Goal: Task Accomplishment & Management: Use online tool/utility

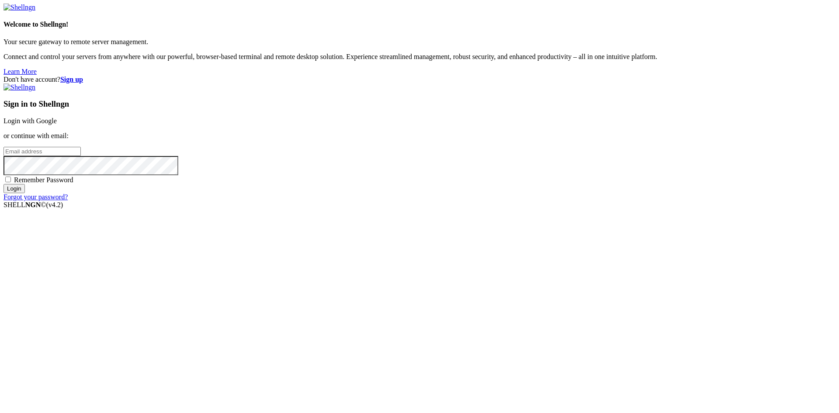
click at [81, 156] on input "email" at bounding box center [41, 151] width 77 height 9
type input "[EMAIL_ADDRESS][DOMAIN_NAME]"
click at [73, 184] on span "Remember Password" at bounding box center [43, 179] width 59 height 7
click at [11, 182] on input "Remember Password" at bounding box center [8, 180] width 6 height 6
checkbox input "true"
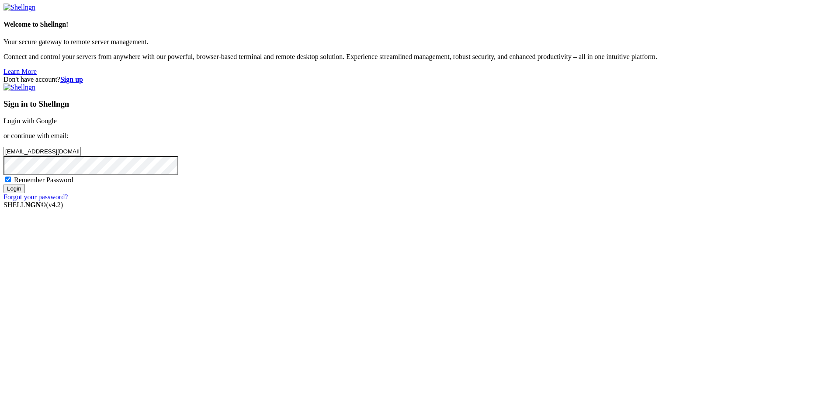
click at [25, 193] on input "Login" at bounding box center [13, 188] width 21 height 9
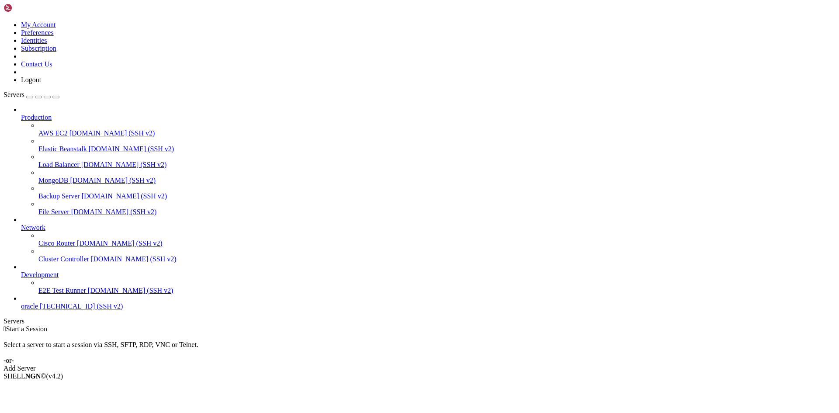
click at [43, 310] on span "[TECHNICAL_ID] (SSH v2)" at bounding box center [81, 305] width 83 height 7
click at [38, 310] on span "oracle" at bounding box center [29, 305] width 17 height 7
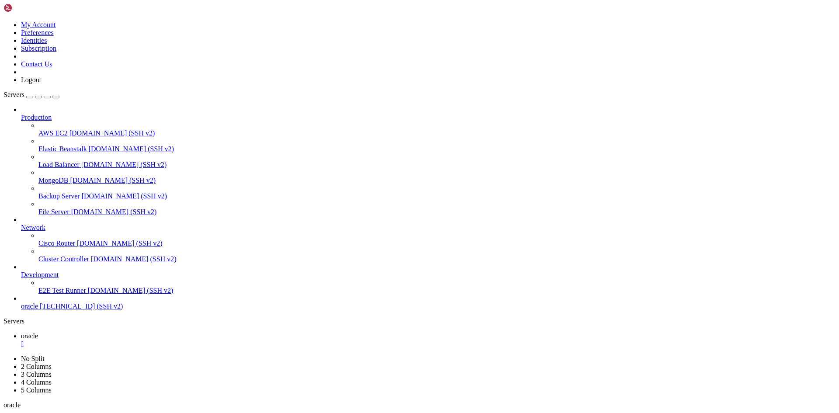
click at [132, 332] on link "oracle " at bounding box center [428, 340] width 815 height 16
click at [38, 348] on span "oracle" at bounding box center [29, 351] width 17 height 7
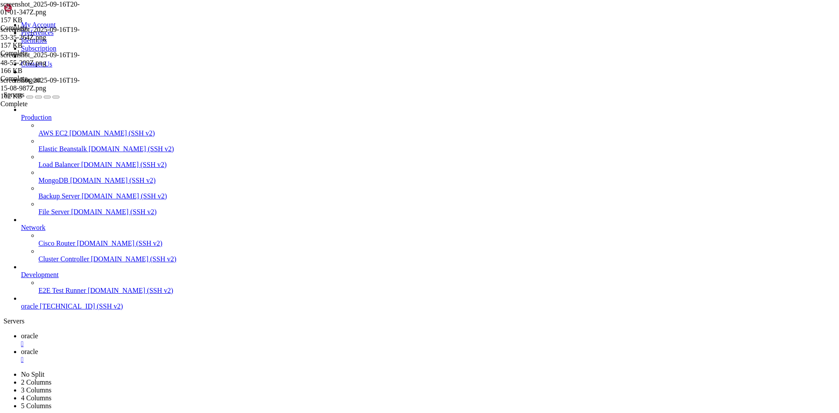
click at [137, 332] on link "oracle " at bounding box center [428, 340] width 815 height 16
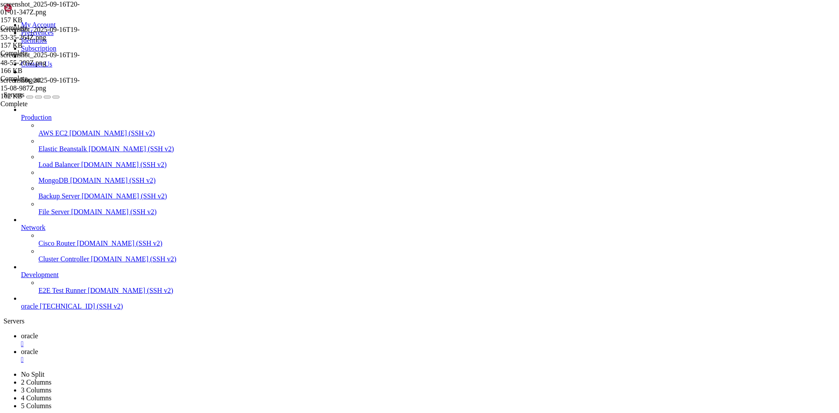
scroll to position [319, 0]
drag, startPoint x: 212, startPoint y: 819, endPoint x: 194, endPoint y: 841, distance: 28.9
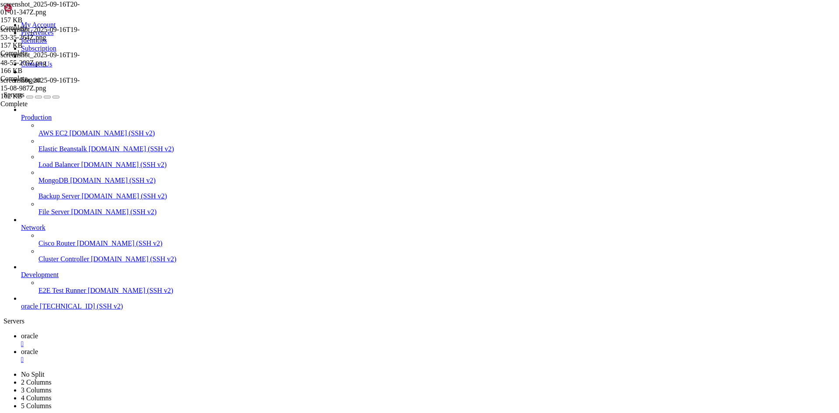
scroll to position [669, 0]
click at [21, 348] on icon at bounding box center [21, 351] width 0 height 7
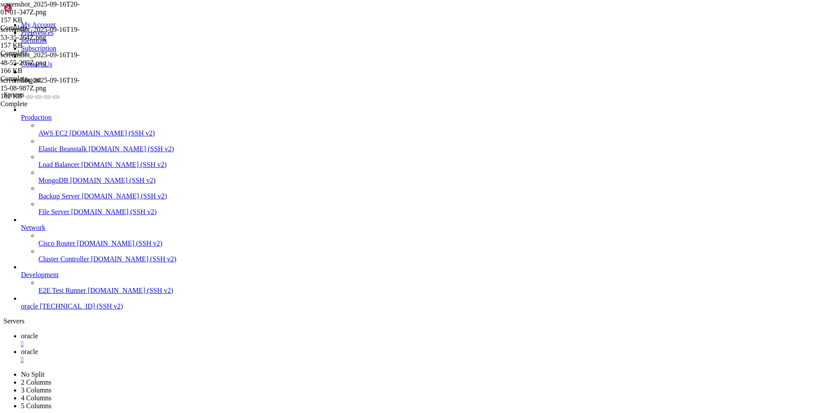
type input "/home/ubuntu/nodejs/screenshots"
